Goal: Information Seeking & Learning: Stay updated

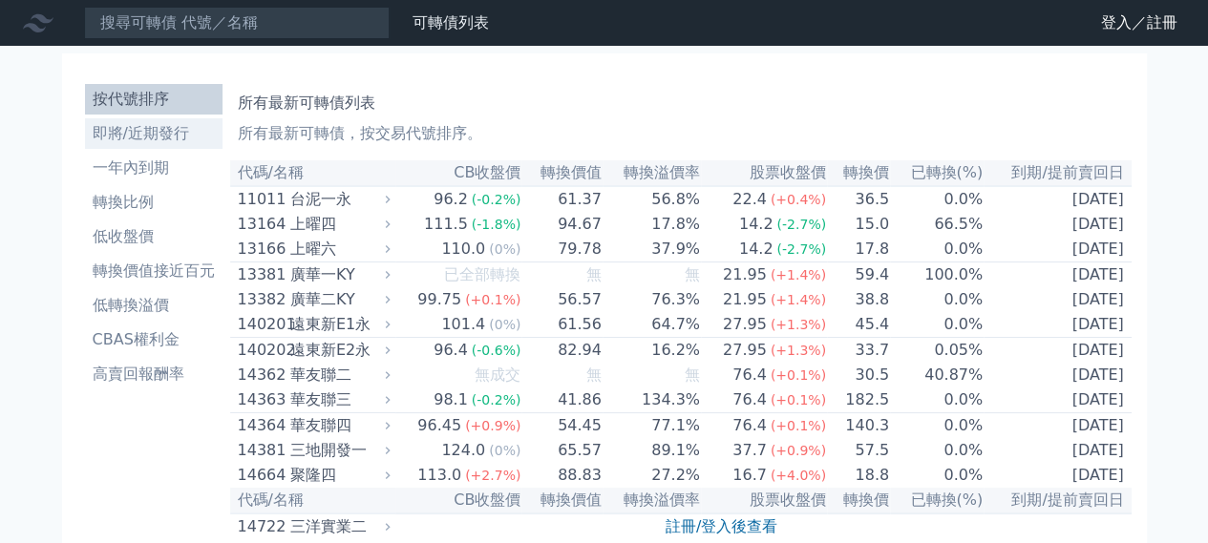
click at [128, 129] on li "即將/近期發行" at bounding box center [154, 133] width 138 height 23
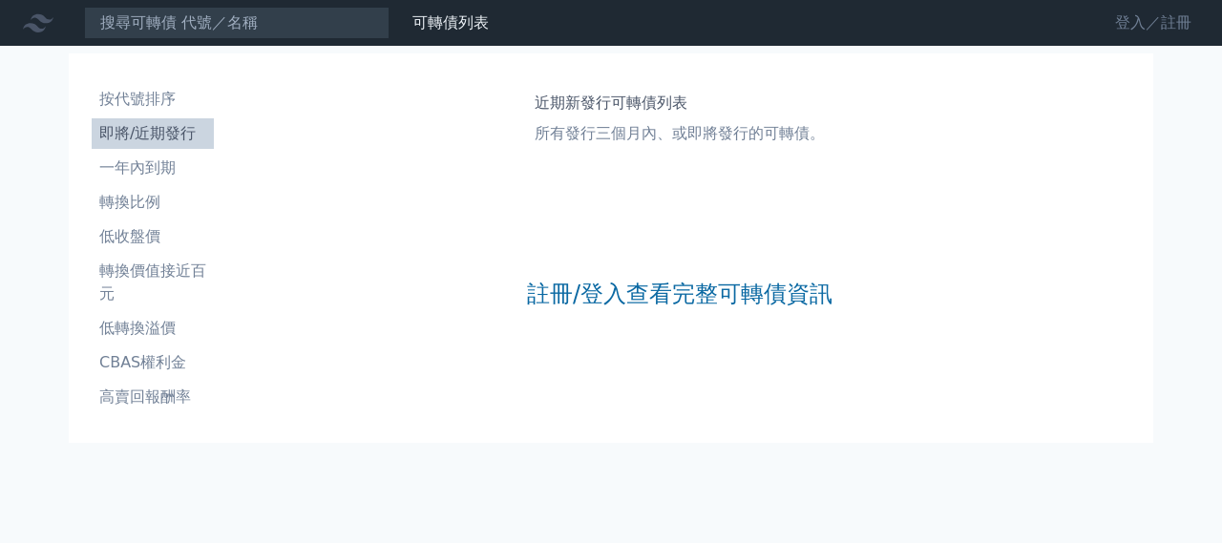
click at [1148, 26] on link "登入／註冊" at bounding box center [1153, 23] width 107 height 31
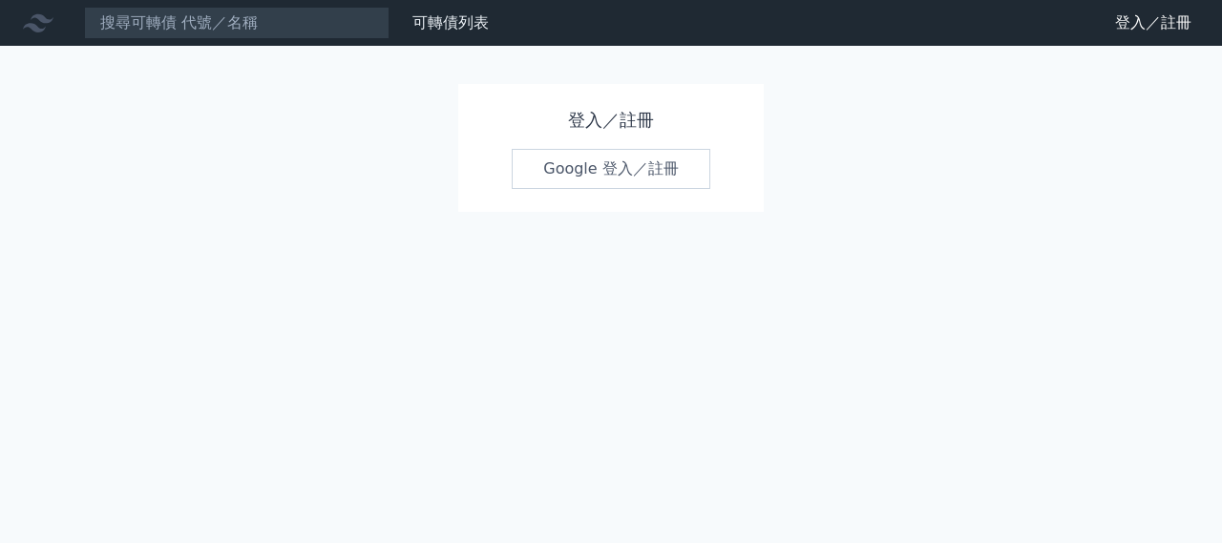
click at [640, 171] on link "Google 登入／註冊" at bounding box center [611, 169] width 199 height 40
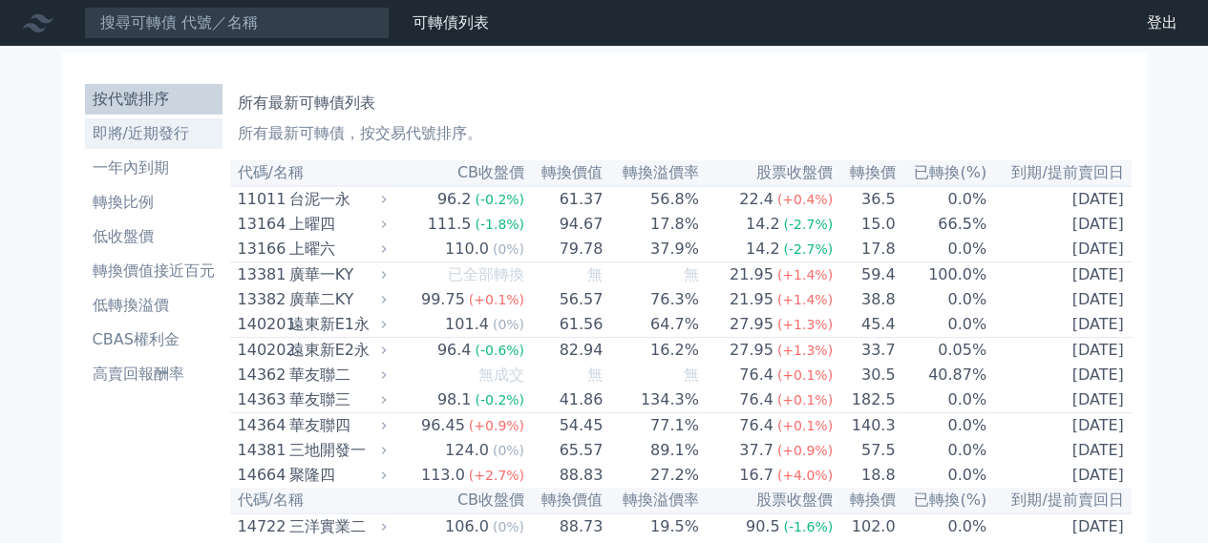
click at [152, 135] on li "即將/近期發行" at bounding box center [154, 133] width 138 height 23
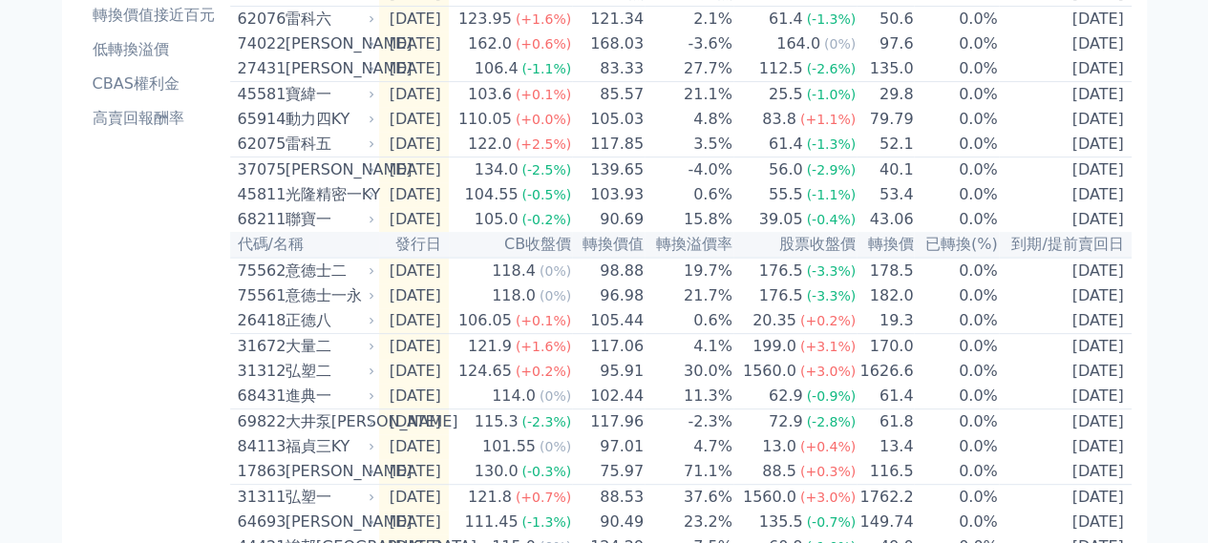
scroll to position [286, 0]
